Goal: Task Accomplishment & Management: Use online tool/utility

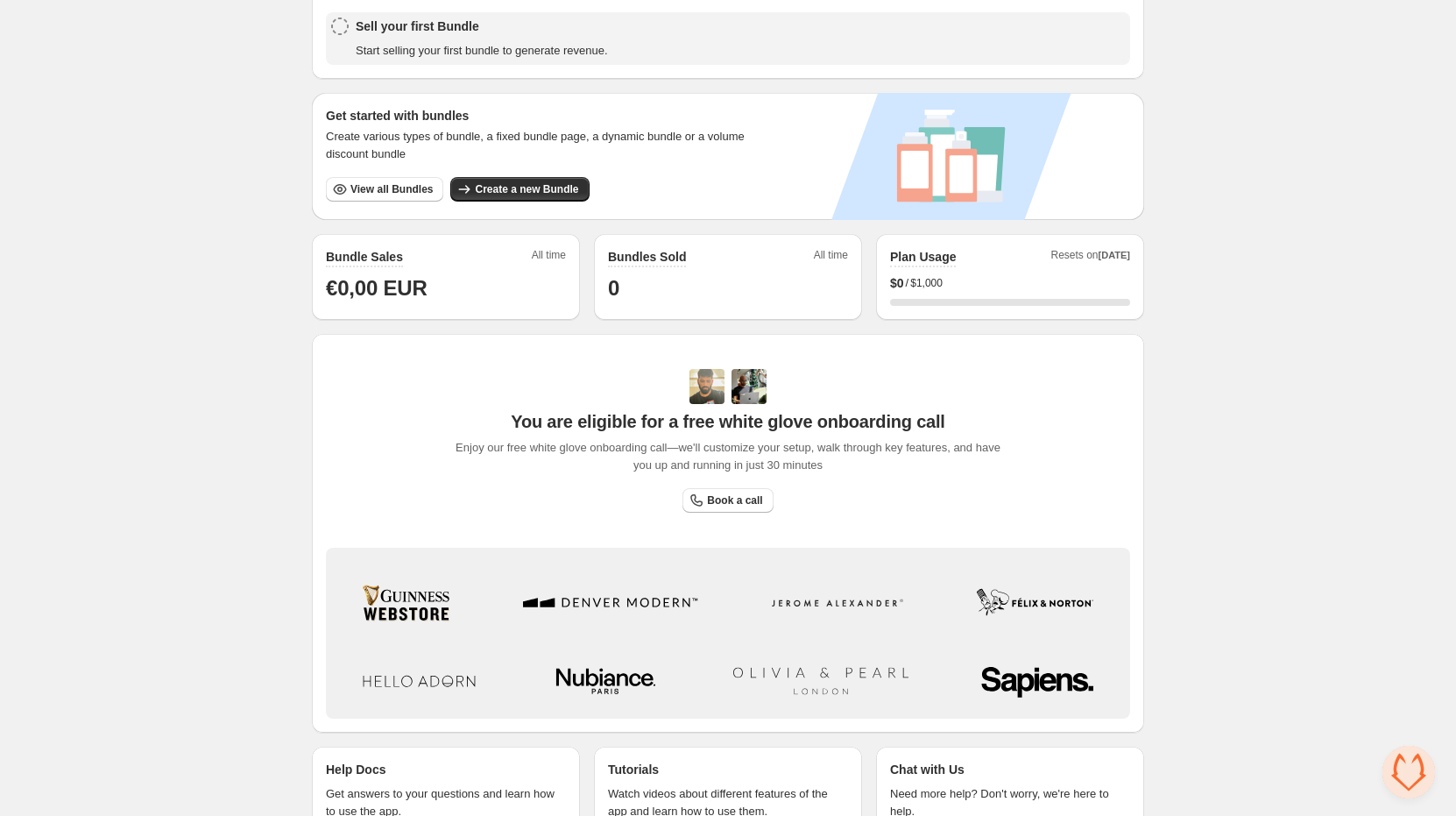
scroll to position [222, 0]
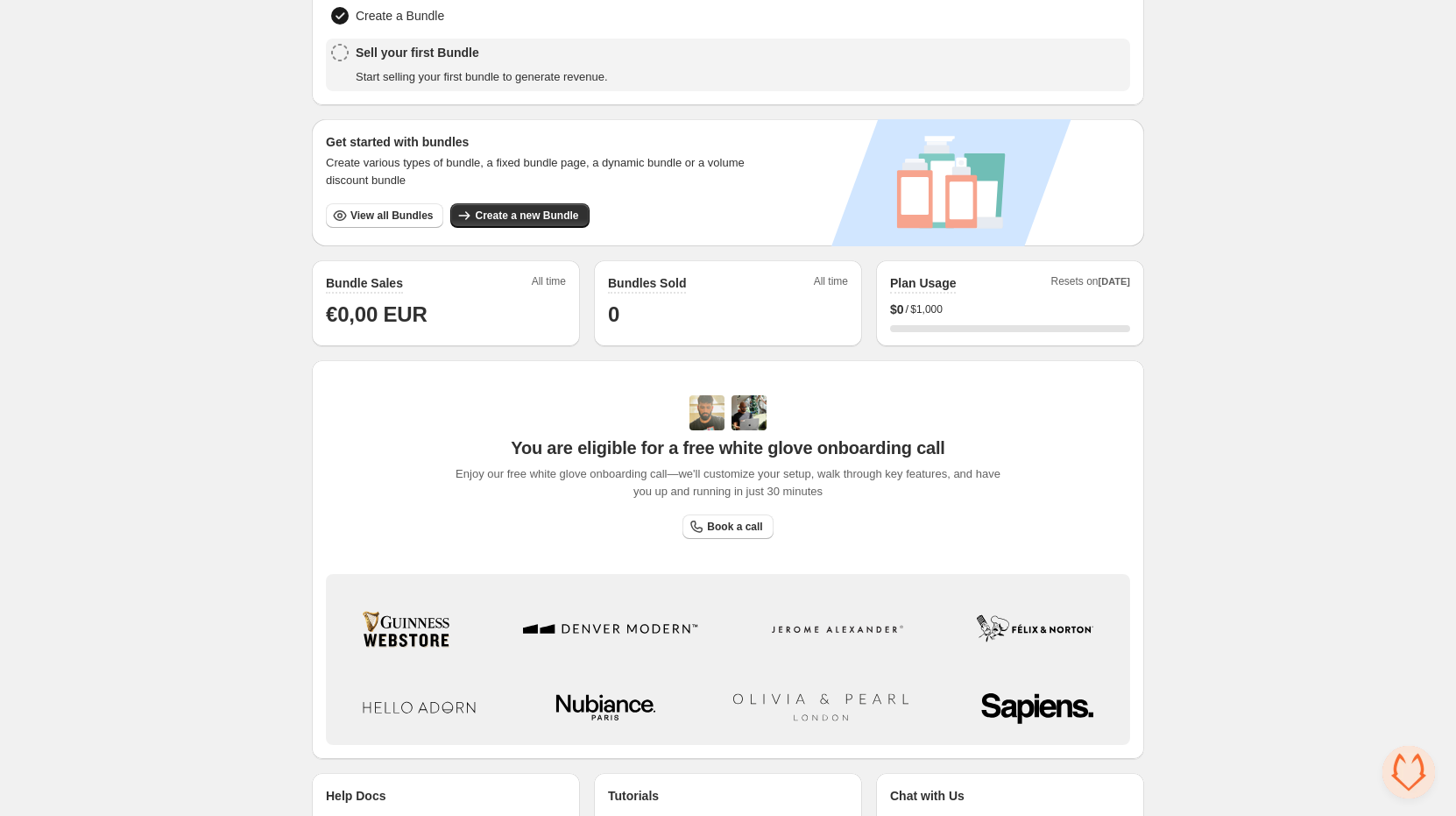
click at [396, 219] on span "View all Bundles" at bounding box center [391, 215] width 82 height 14
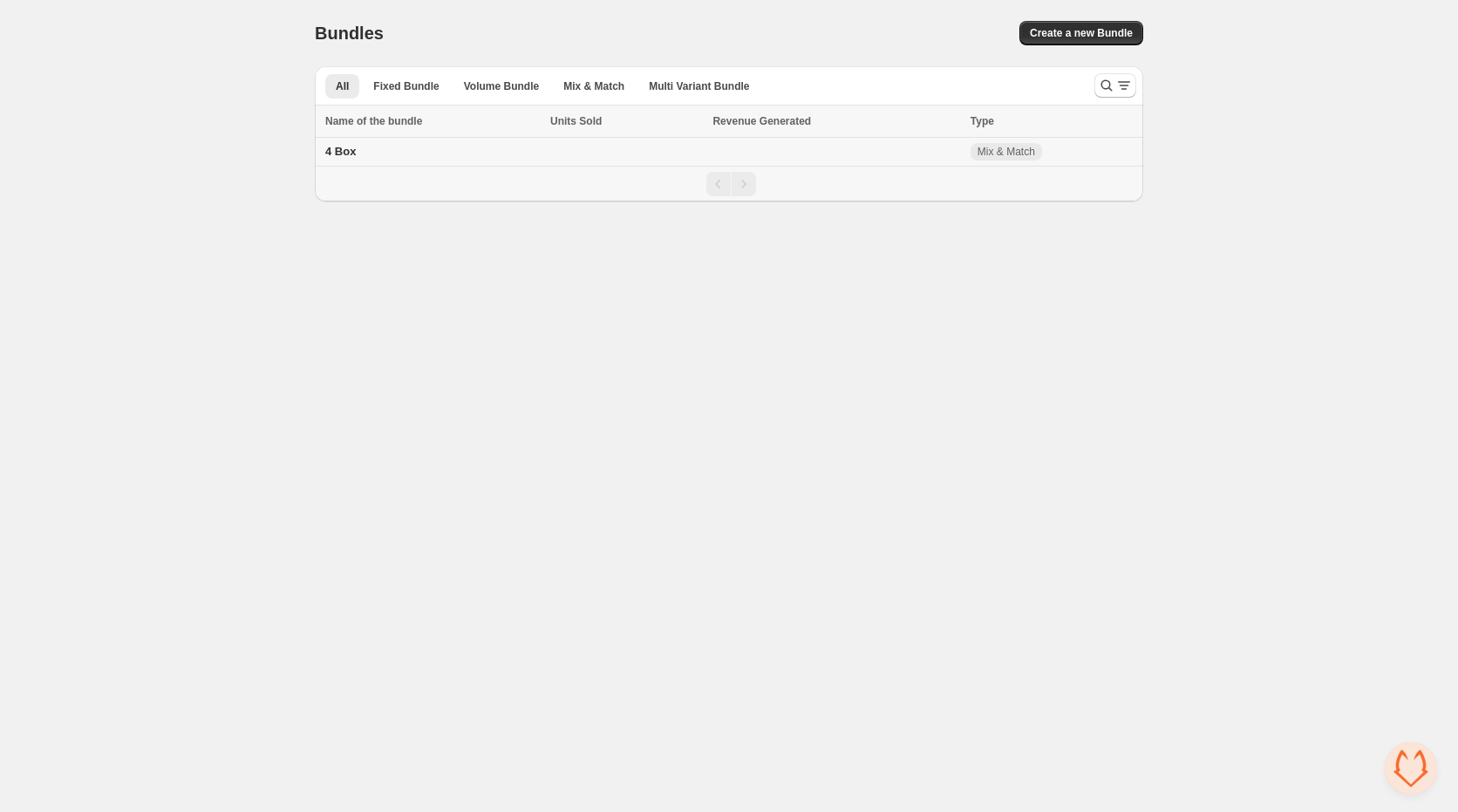
click at [338, 147] on span "4 Box" at bounding box center [341, 151] width 30 height 13
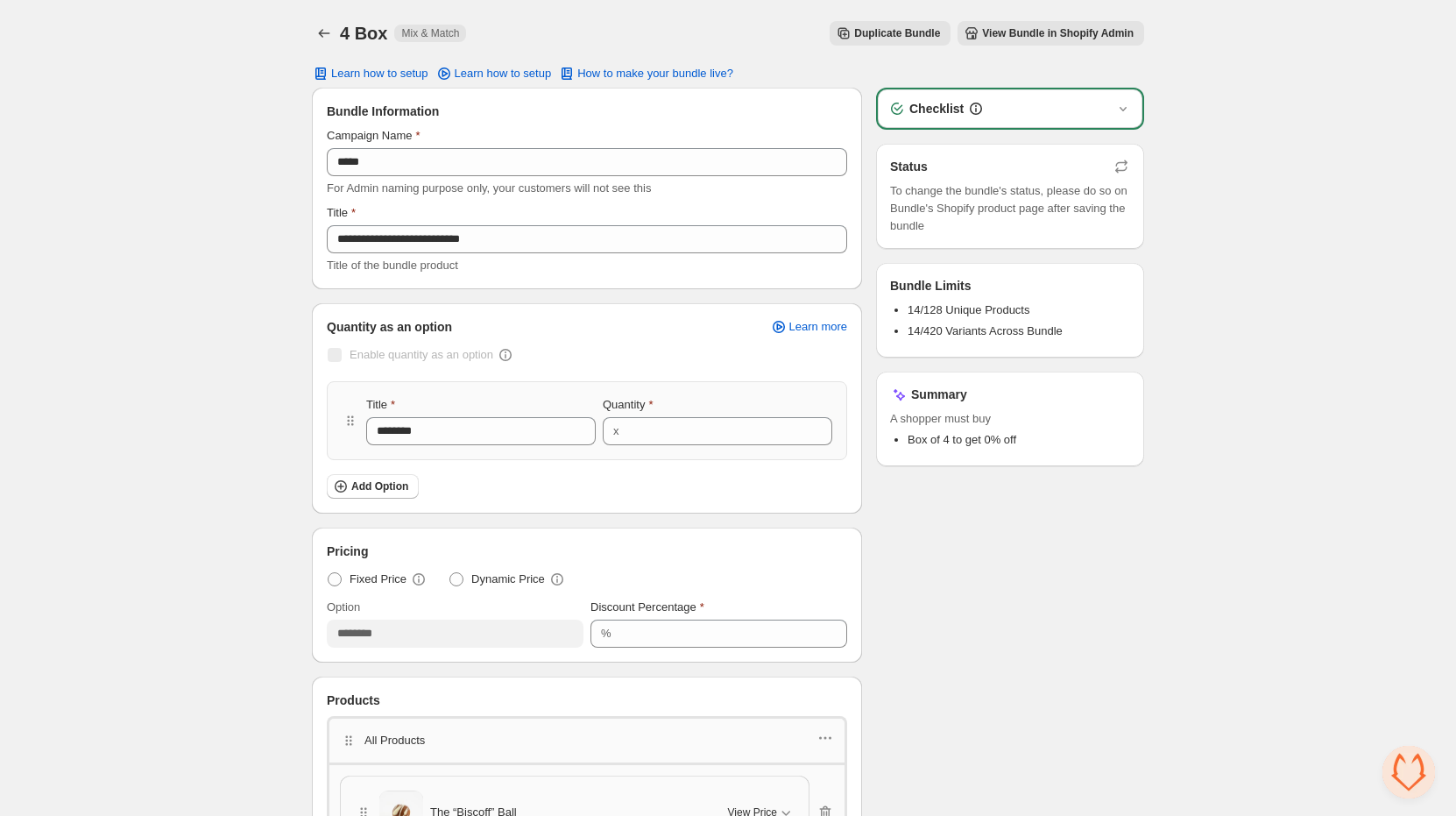
click at [1021, 32] on span "View Bundle in Shopify Admin" at bounding box center [1058, 33] width 151 height 14
click at [629, 74] on span "How to make your bundle live?" at bounding box center [655, 73] width 156 height 14
